Goal: Task Accomplishment & Management: Manage account settings

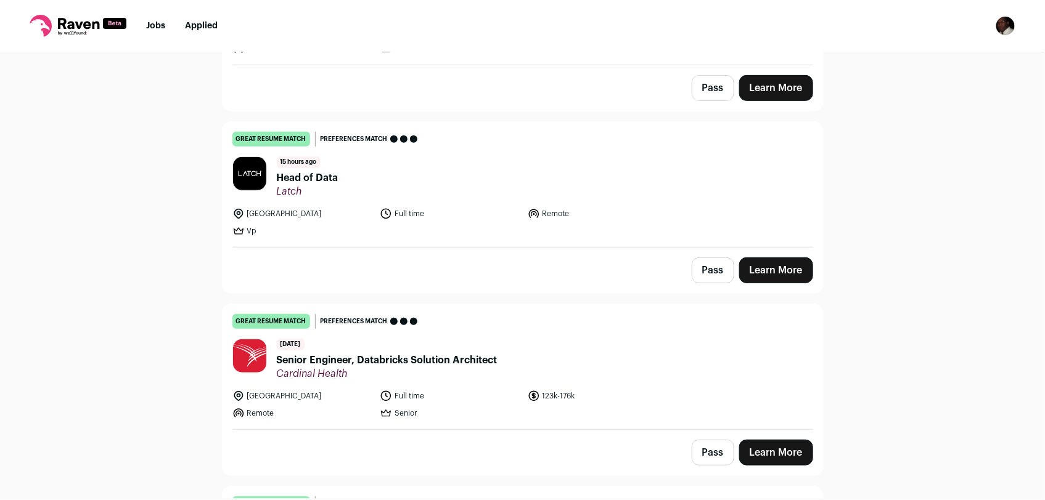
scroll to position [346, 0]
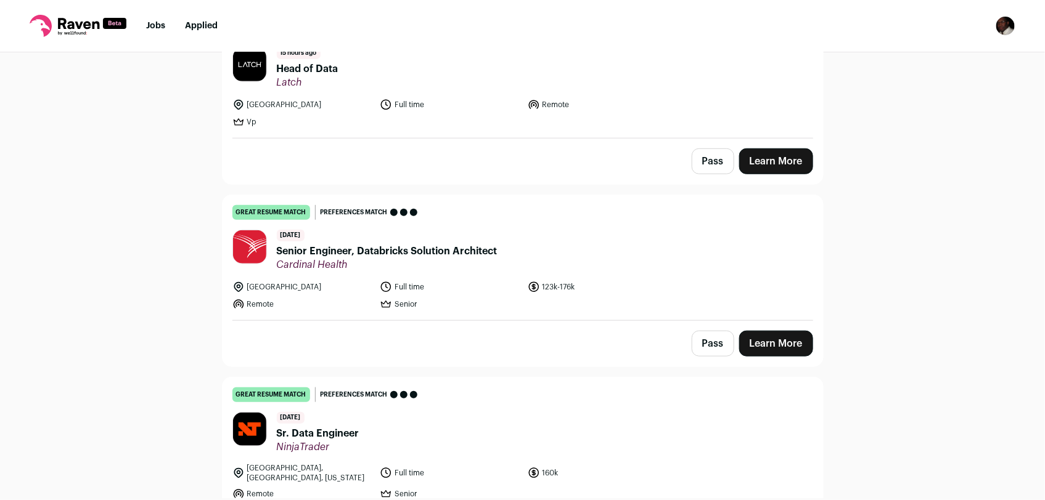
click at [340, 251] on span "Senior Engineer, Databricks Solution Architect" at bounding box center [387, 251] width 221 height 15
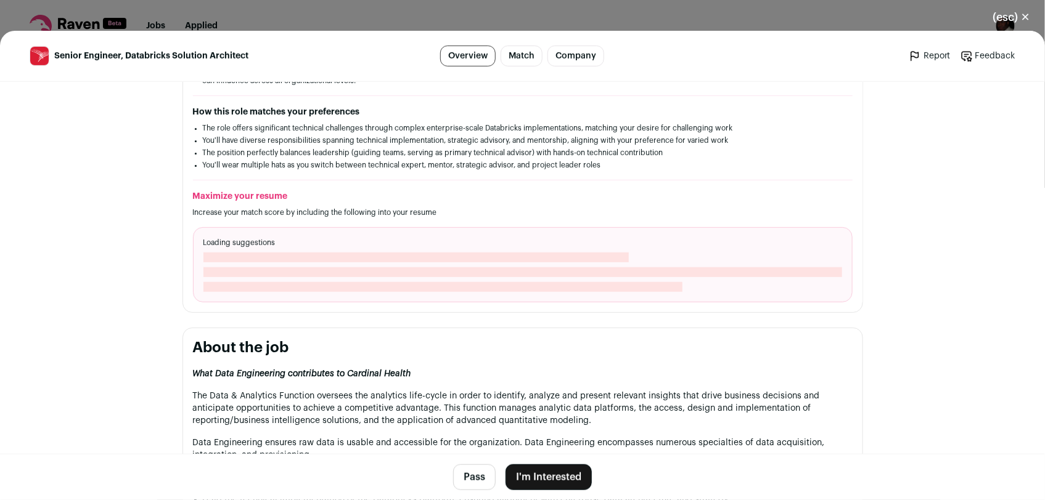
scroll to position [340, 0]
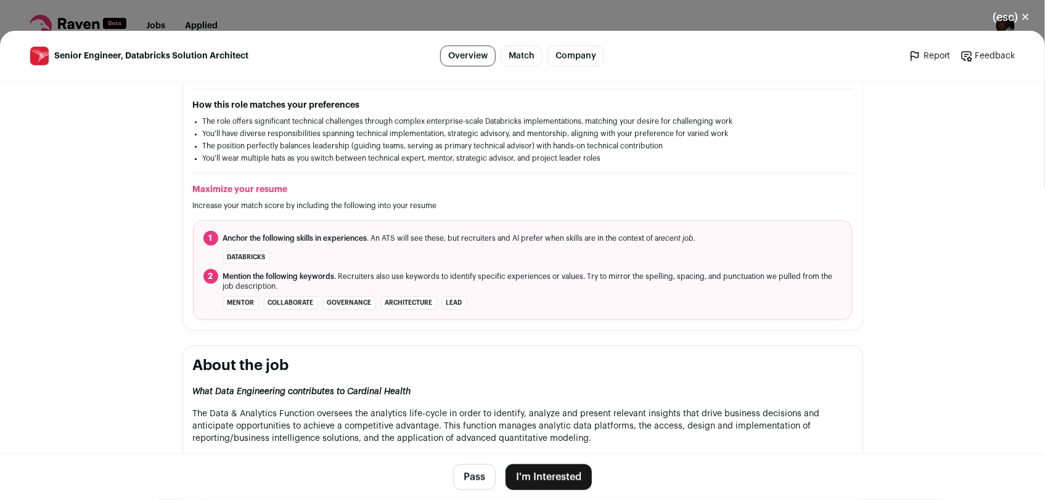
click at [1027, 14] on button "(esc) ✕" at bounding box center [1011, 17] width 67 height 27
